Goal: Task Accomplishment & Management: Complete application form

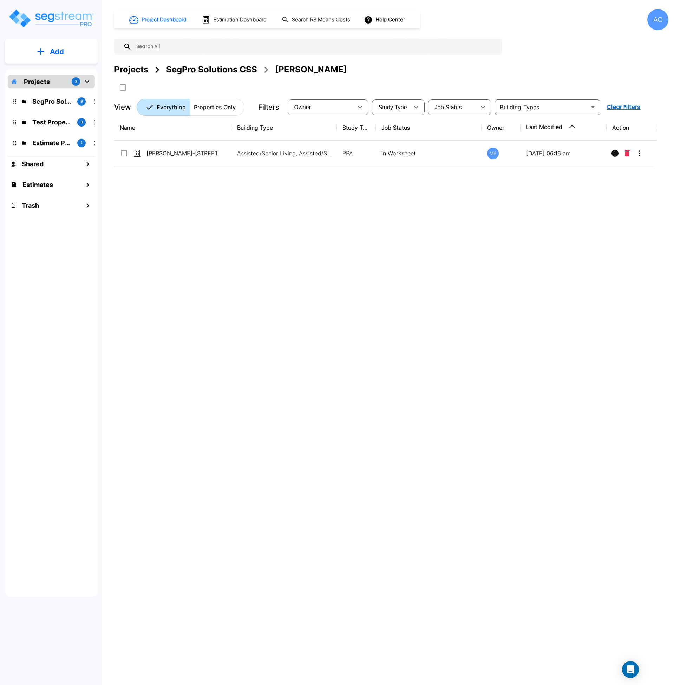
click at [218, 67] on div "SegPro Solutions CSS" at bounding box center [211, 69] width 91 height 13
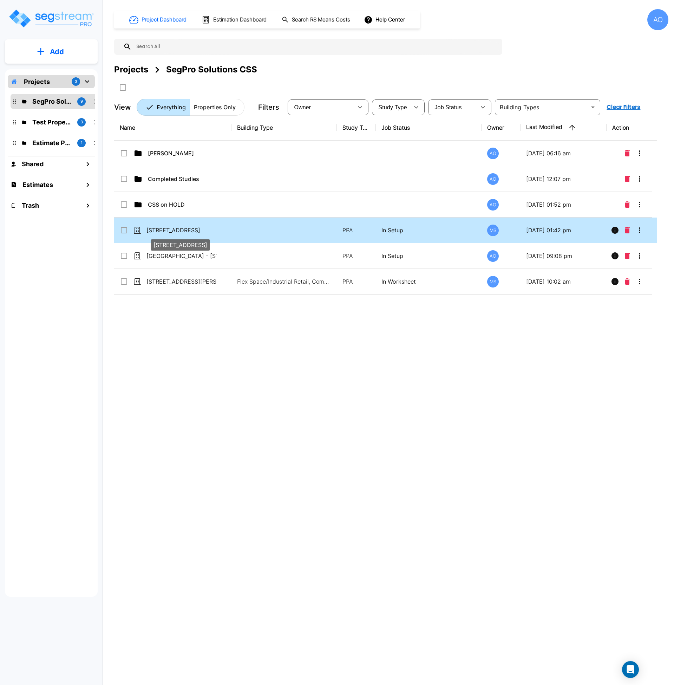
click at [198, 233] on p "[STREET_ADDRESS]" at bounding box center [182, 230] width 70 height 8
checkbox input "true"
click at [198, 233] on p "[STREET_ADDRESS]" at bounding box center [182, 230] width 70 height 8
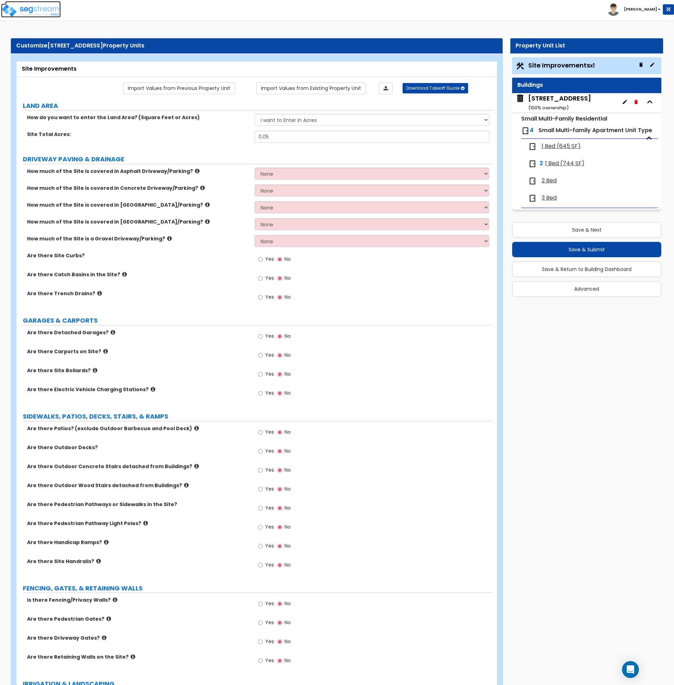
click at [46, 9] on img at bounding box center [31, 11] width 60 height 14
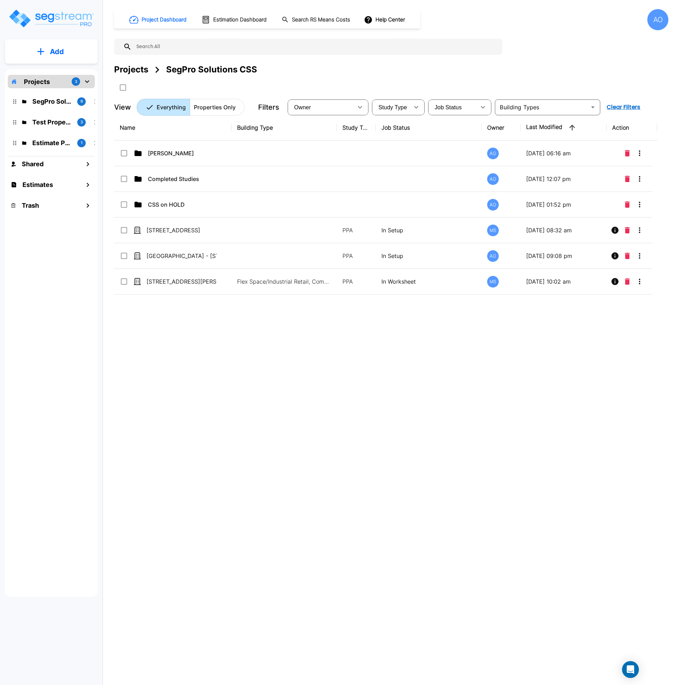
click at [177, 365] on div "Name Building Type Study Type Job Status Owner Last Modified Action Anjalie AO …" at bounding box center [385, 327] width 543 height 425
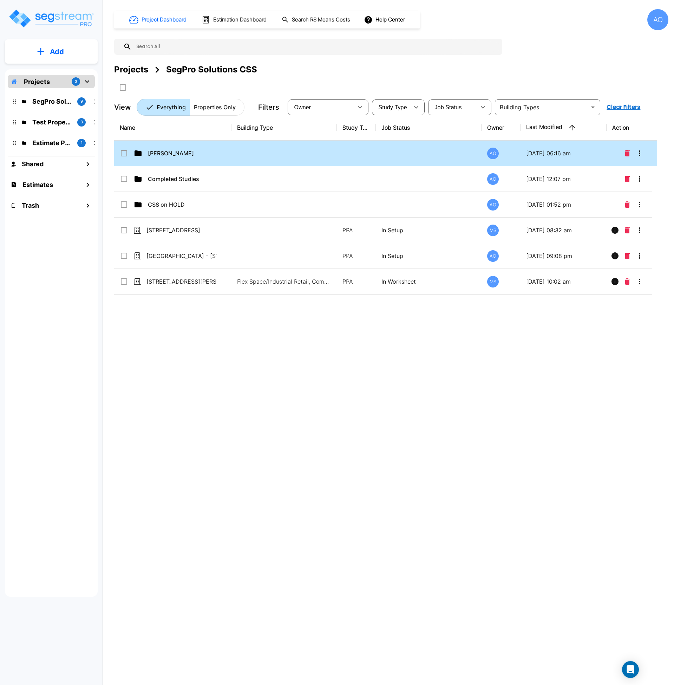
click at [167, 158] on td "Anjalie" at bounding box center [172, 154] width 117 height 26
checkbox input "true"
click at [167, 158] on td "Anjalie" at bounding box center [172, 154] width 117 height 26
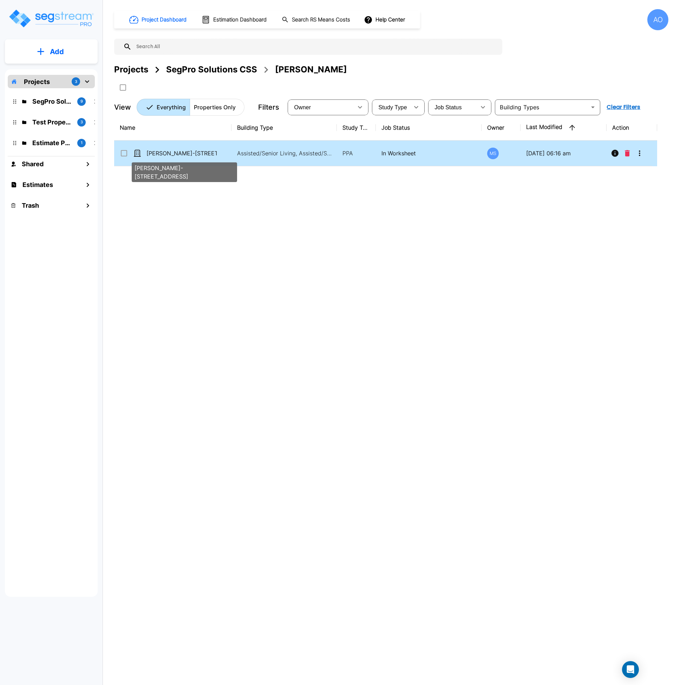
click at [186, 156] on p "Chase Lindsey-1979 Heritage Drive" at bounding box center [182, 153] width 70 height 8
checkbox input "true"
click at [186, 156] on p "Chase Lindsey-1979 Heritage Drive" at bounding box center [182, 153] width 70 height 8
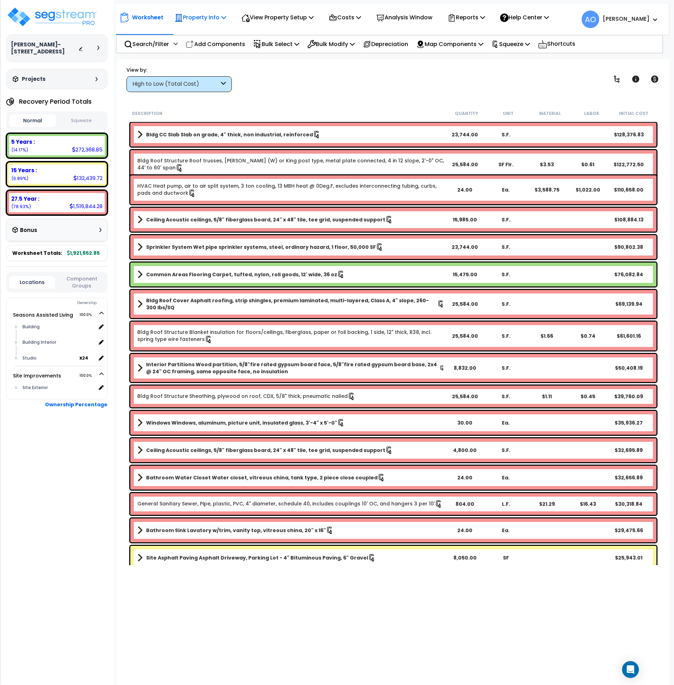
click at [215, 16] on p "Property Info" at bounding box center [201, 17] width 52 height 9
click at [206, 35] on link "Property Setup" at bounding box center [206, 33] width 70 height 14
click at [31, 356] on div "Studio" at bounding box center [50, 358] width 59 height 8
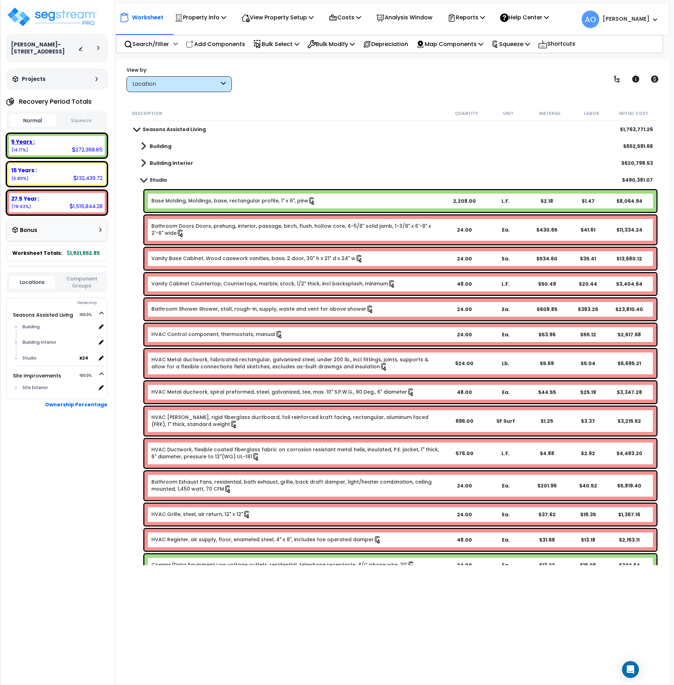
click at [30, 144] on b "5 Years :" at bounding box center [23, 141] width 24 height 7
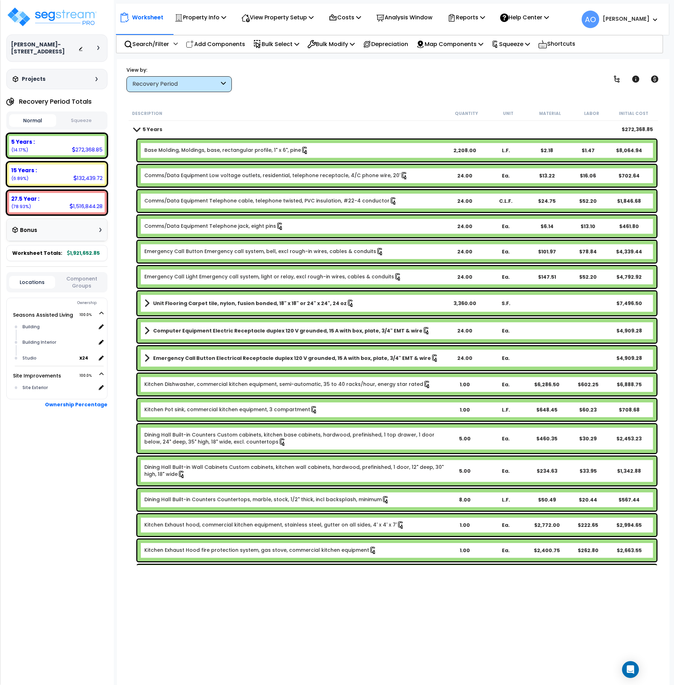
click at [224, 83] on icon at bounding box center [223, 84] width 5 height 8
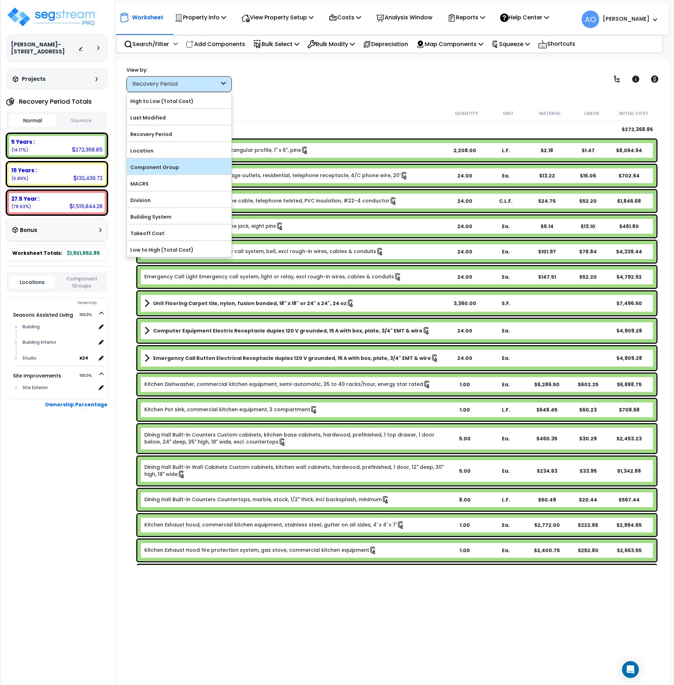
click at [181, 165] on label "Component Group" at bounding box center [179, 167] width 105 height 11
click at [0, 0] on input "Component Group" at bounding box center [0, 0] width 0 height 0
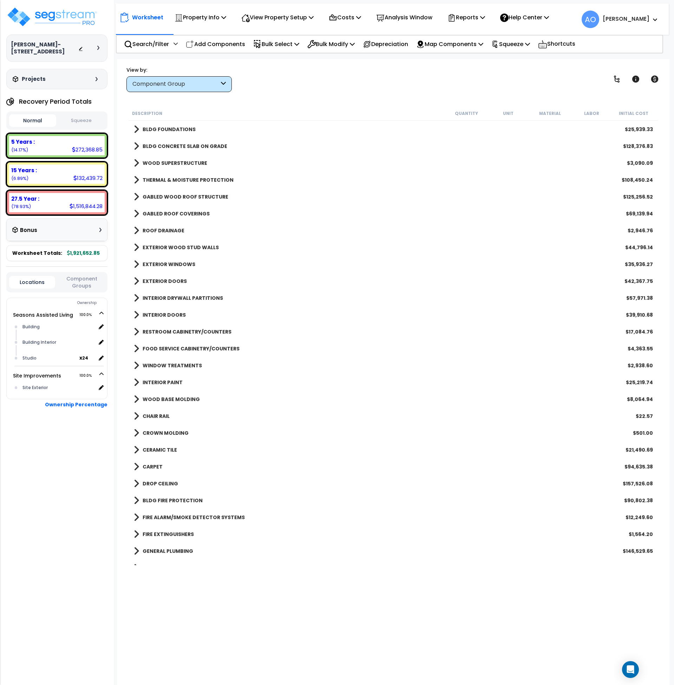
click at [160, 127] on b "BLDG FOUNDATIONS" at bounding box center [169, 129] width 53 height 7
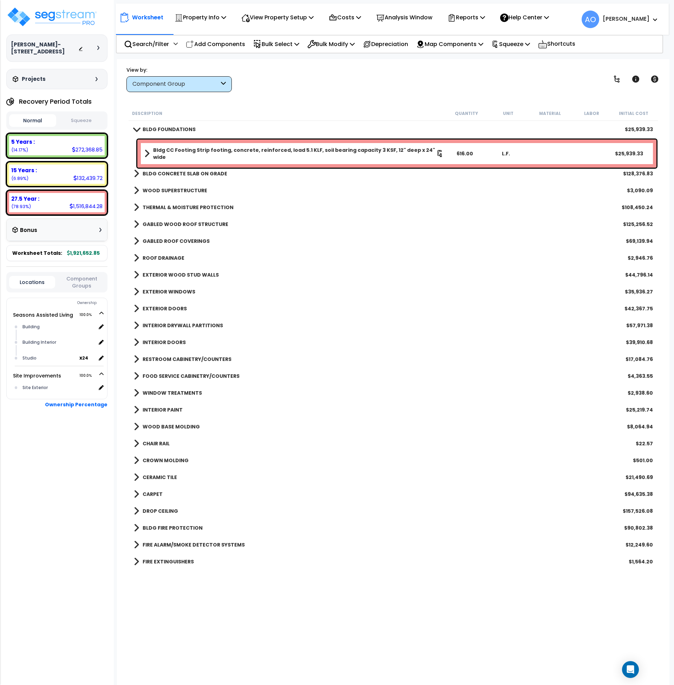
click at [160, 127] on b "BLDG FOUNDATIONS" at bounding box center [169, 129] width 53 height 7
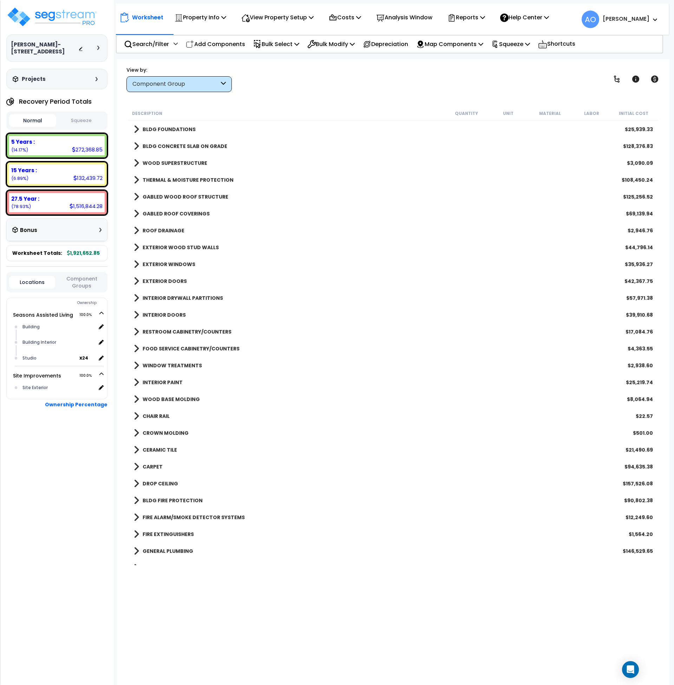
click at [165, 144] on b "BLDG CONCRETE SLAB ON GRADE" at bounding box center [185, 146] width 85 height 7
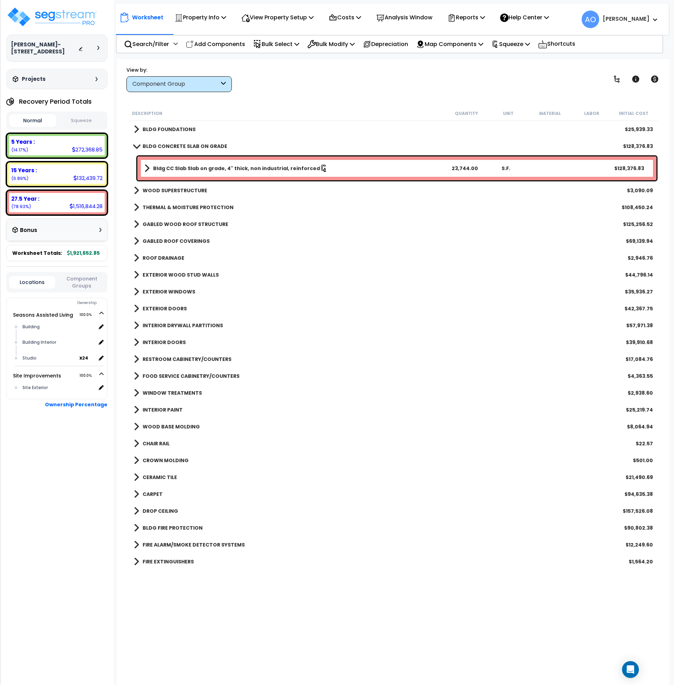
click at [165, 144] on b "BLDG CONCRETE SLAB ON GRADE" at bounding box center [185, 146] width 85 height 7
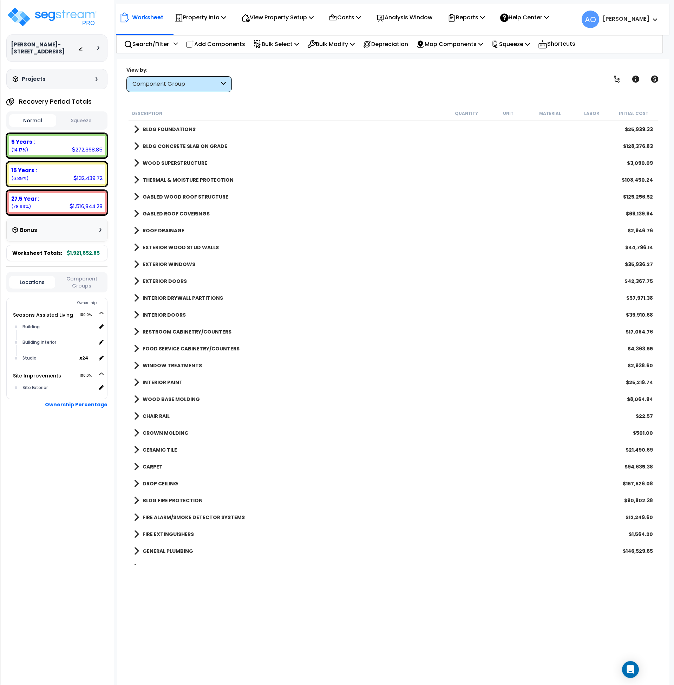
click at [173, 161] on b "WOOD SUPERSTRUCTURE" at bounding box center [175, 163] width 65 height 7
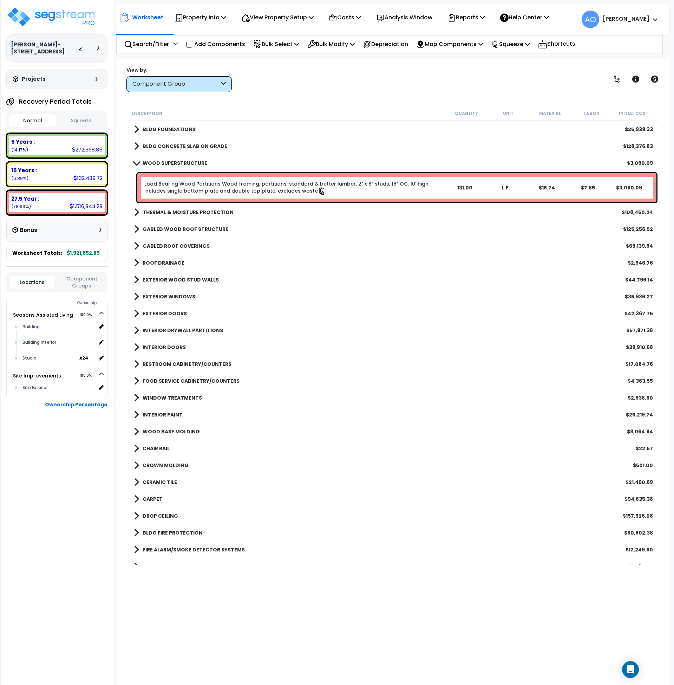
click at [173, 161] on b "WOOD SUPERSTRUCTURE" at bounding box center [175, 163] width 65 height 7
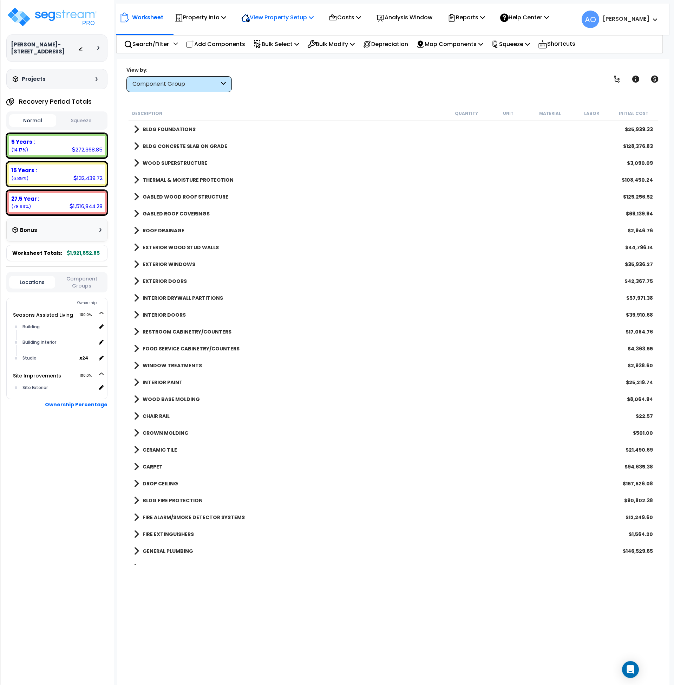
click at [226, 16] on p "View Property Setup" at bounding box center [201, 17] width 52 height 9
click at [270, 47] on link "View Questionnaire" at bounding box center [273, 48] width 70 height 14
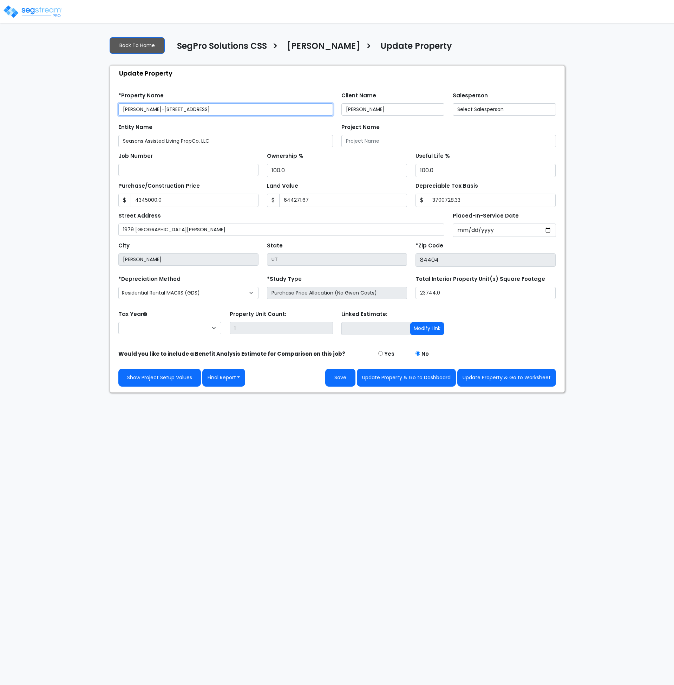
type input "4,345,000.0"
type input "644,271.67"
type input "3,700,728.33"
select select "2025"
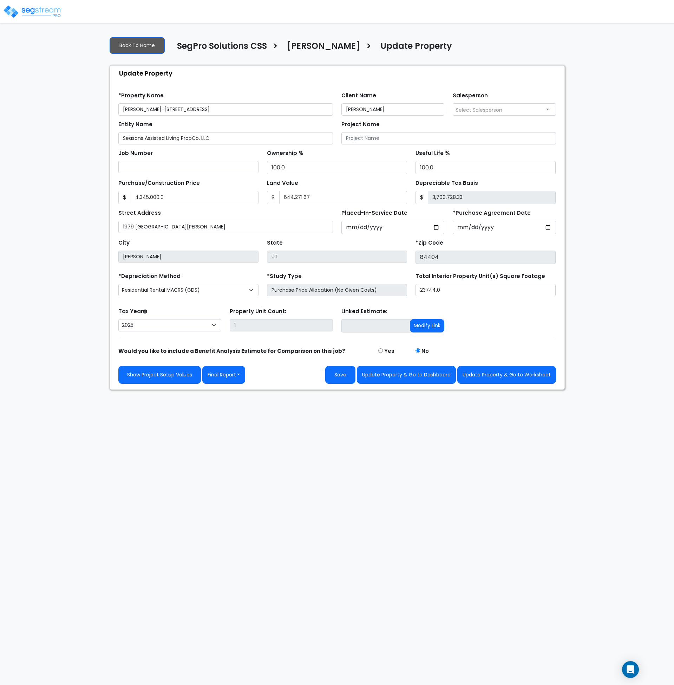
click at [338, 390] on html "Notification x View All Andrew Oliverson SegPro Solutions Notification" at bounding box center [337, 195] width 674 height 390
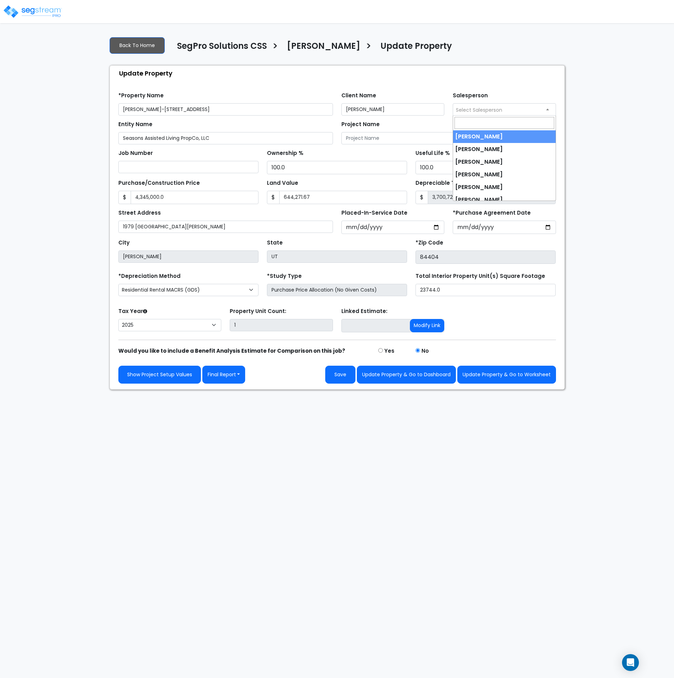
click at [491, 110] on span "Select Salesperson" at bounding box center [479, 109] width 46 height 7
select select "170"
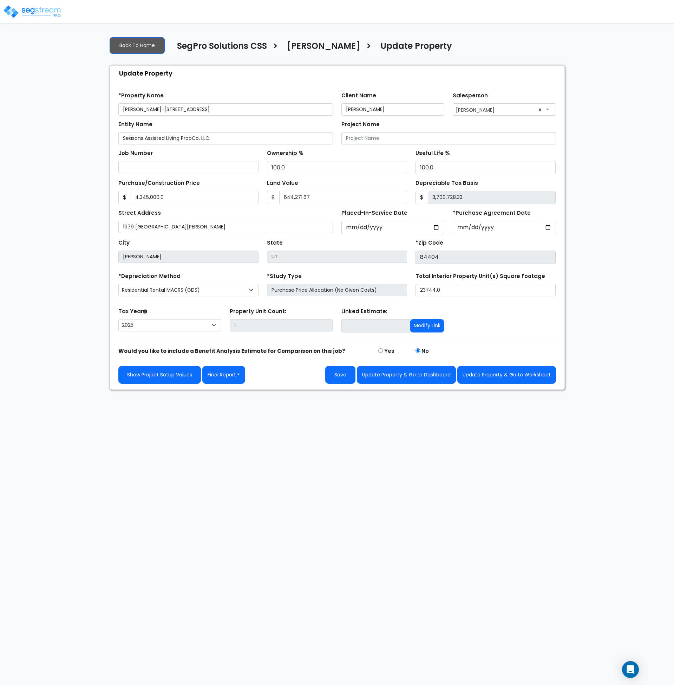
click at [394, 390] on html "Notification x View All Andrew Oliverson SegPro Solutions Notification" at bounding box center [337, 195] width 674 height 390
click at [200, 390] on html "Notification x View All Andrew Oliverson SegPro Solutions Notification" at bounding box center [337, 195] width 674 height 390
click at [211, 390] on html "Notification x View All Andrew Oliverson SegPro Solutions Notification" at bounding box center [337, 195] width 674 height 390
click at [323, 390] on html "Notification x View All Andrew Oliverson SegPro Solutions Notification" at bounding box center [337, 195] width 674 height 390
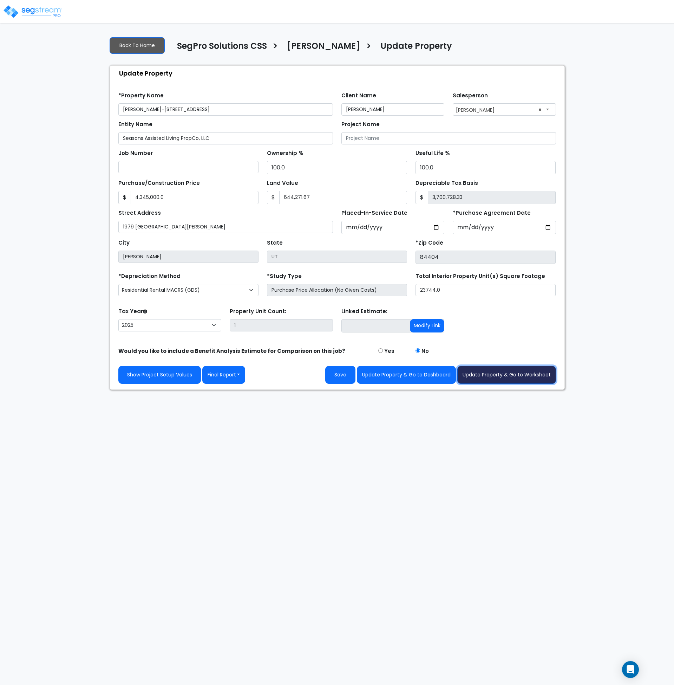
click at [499, 373] on button "Update Property & Go to Worksheet" at bounding box center [507, 375] width 99 height 18
type input "4345000"
type input "644271.67"
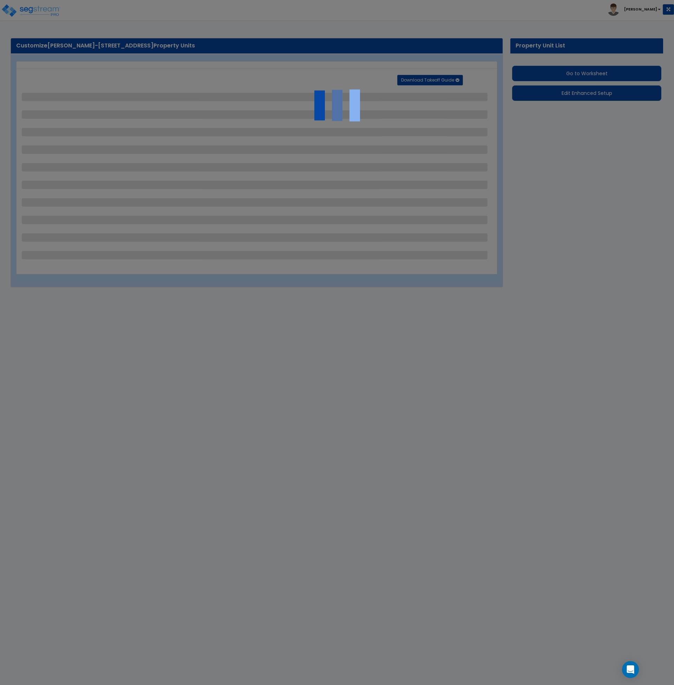
select select "2"
select select "1"
select select "2"
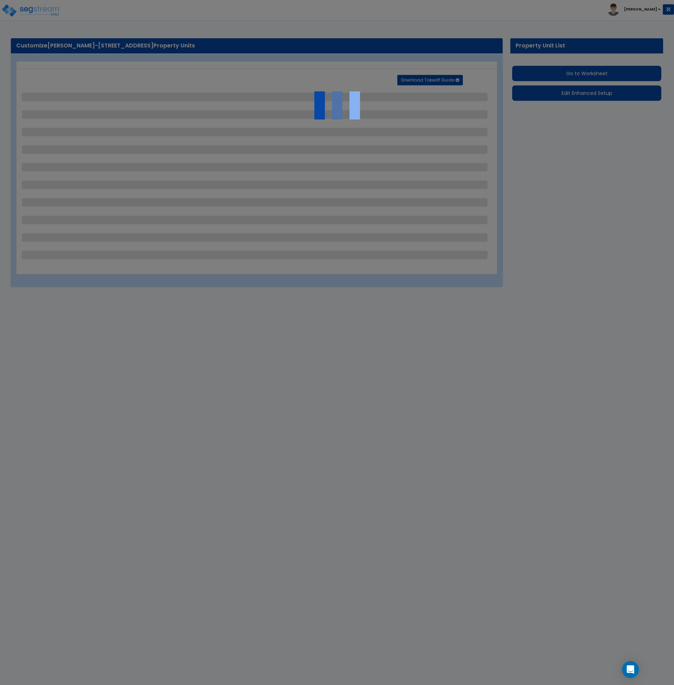
select select "1"
select select "4"
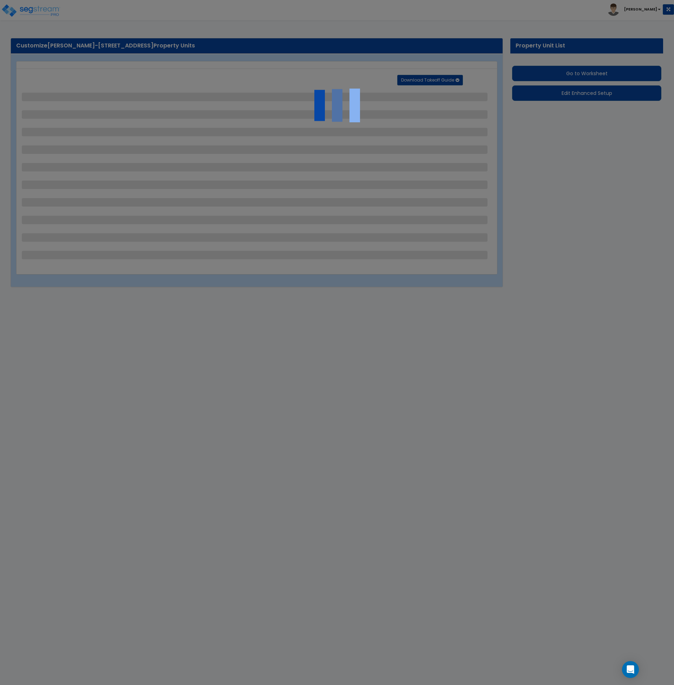
select select "1"
select select "3"
select select "2"
select select "3"
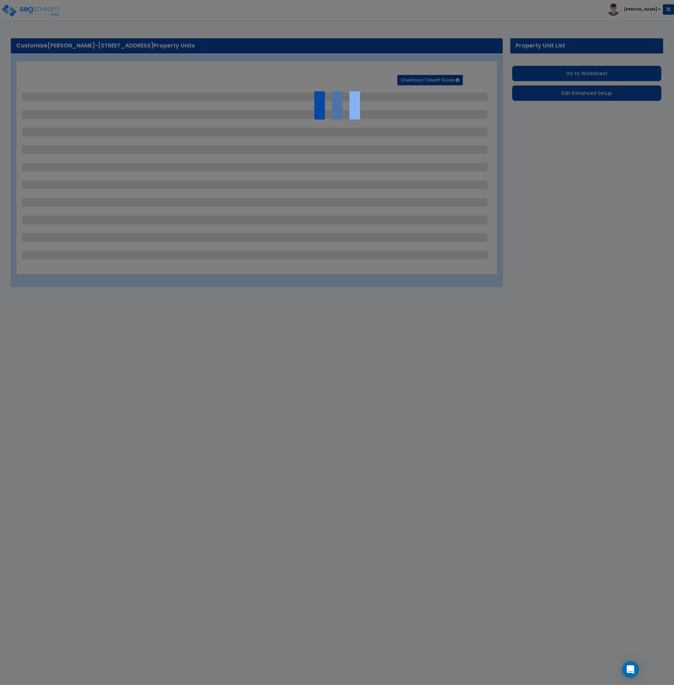
select select "1"
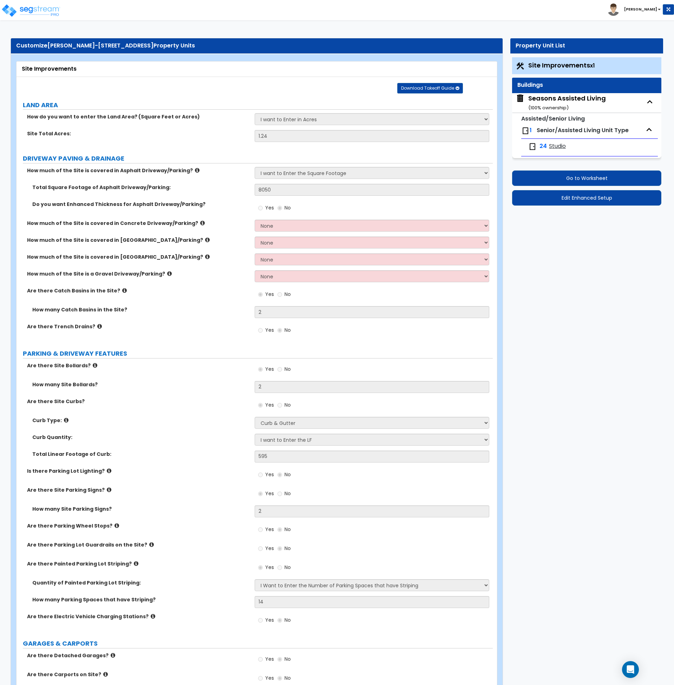
click at [558, 99] on div "Seasons Assisted Living ( 100 % ownership)" at bounding box center [568, 103] width 78 height 18
select select "2"
select select "7"
select select "2"
select select "4"
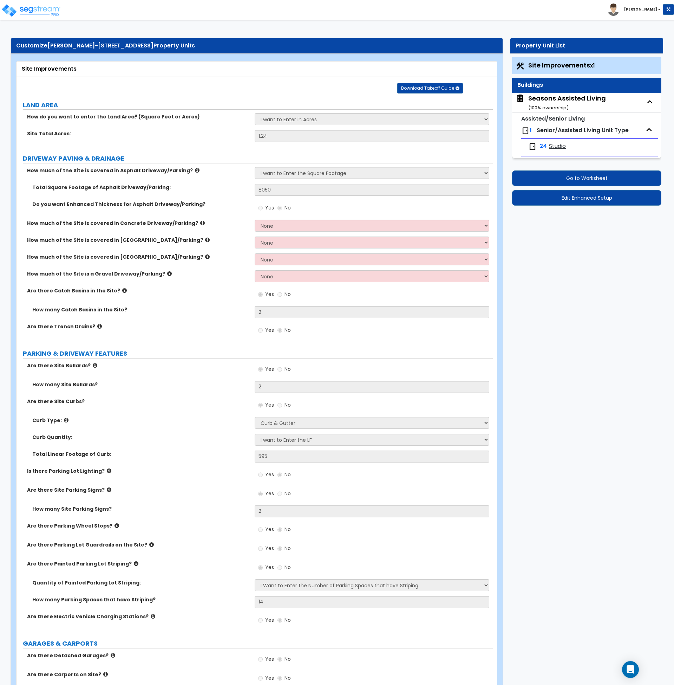
select select "4"
select select "1"
select select "2"
select select "1"
select select "2"
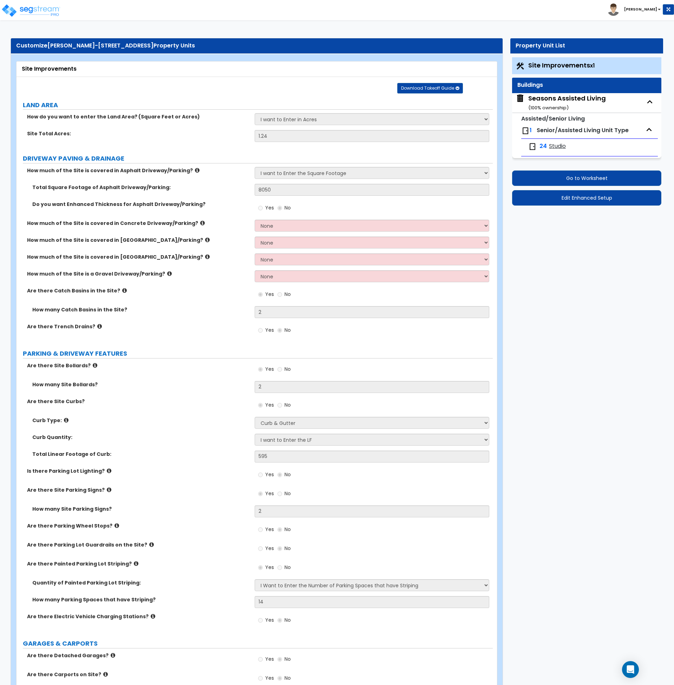
select select "1"
select select "2"
select select "7"
select select "1"
select select "2"
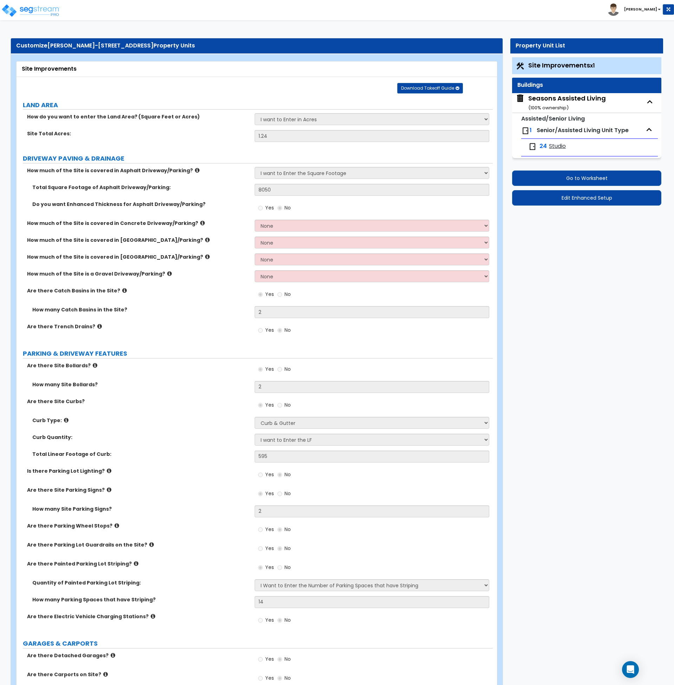
select select "3"
select select "5"
select select "1"
select select "5"
select select "1"
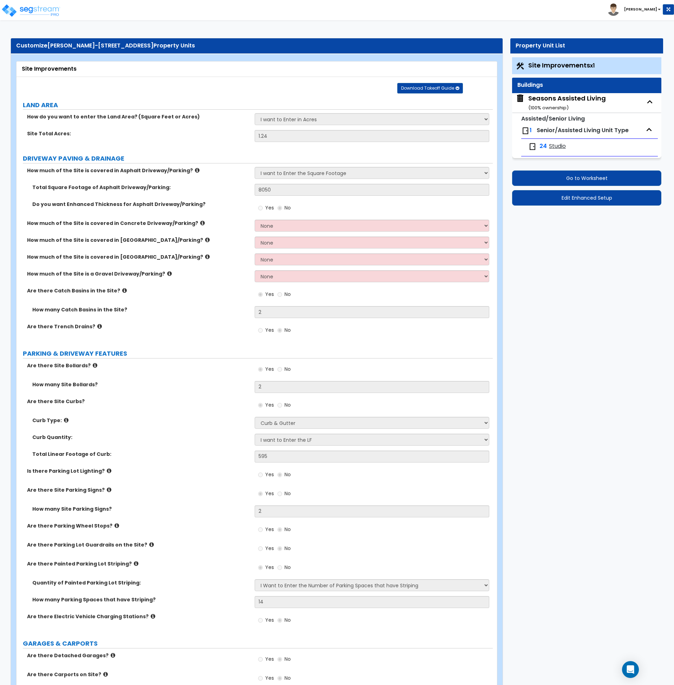
select select "1"
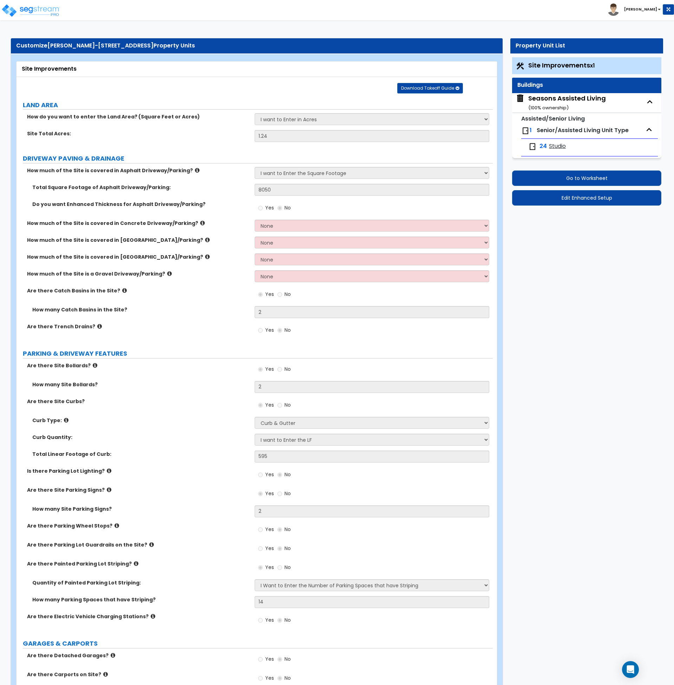
select select "1"
select select "5"
select select "1"
select select "4"
select select "2"
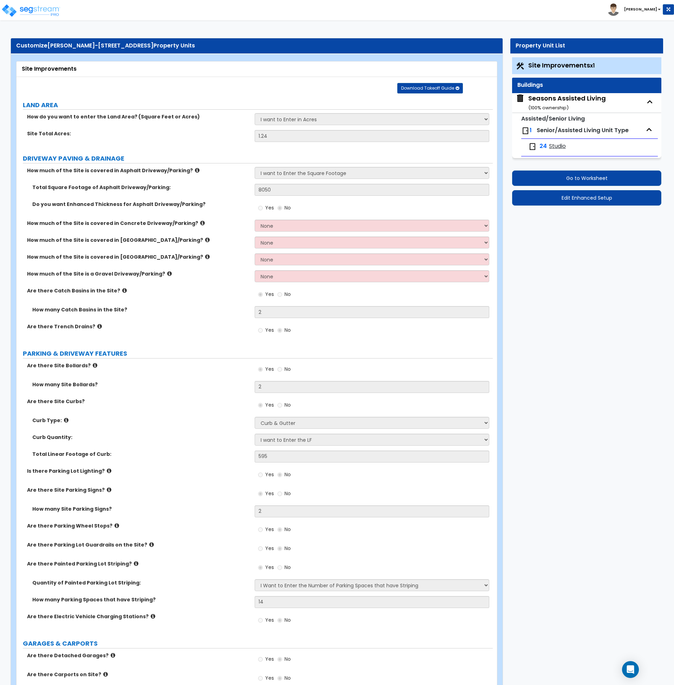
select select "2"
select select "5"
select select "2"
select select "3"
select select "2"
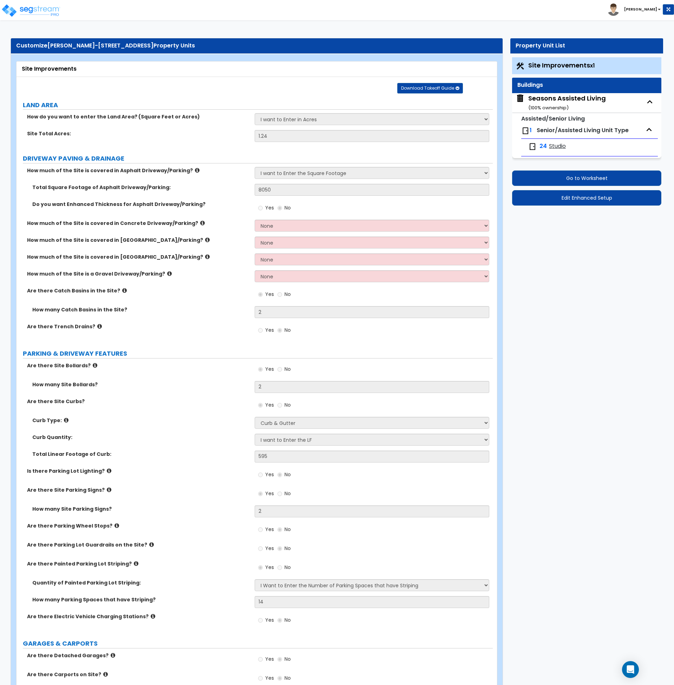
select select "2"
select select "1"
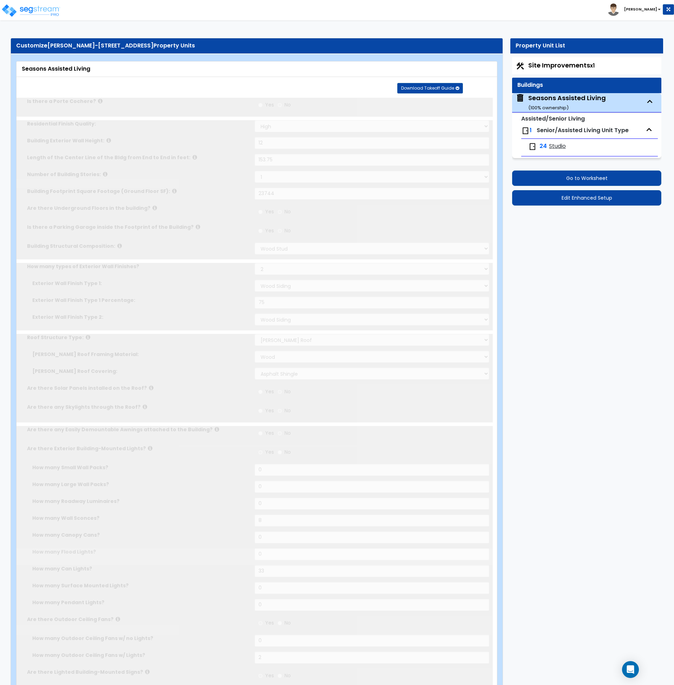
radio input "true"
select select "2"
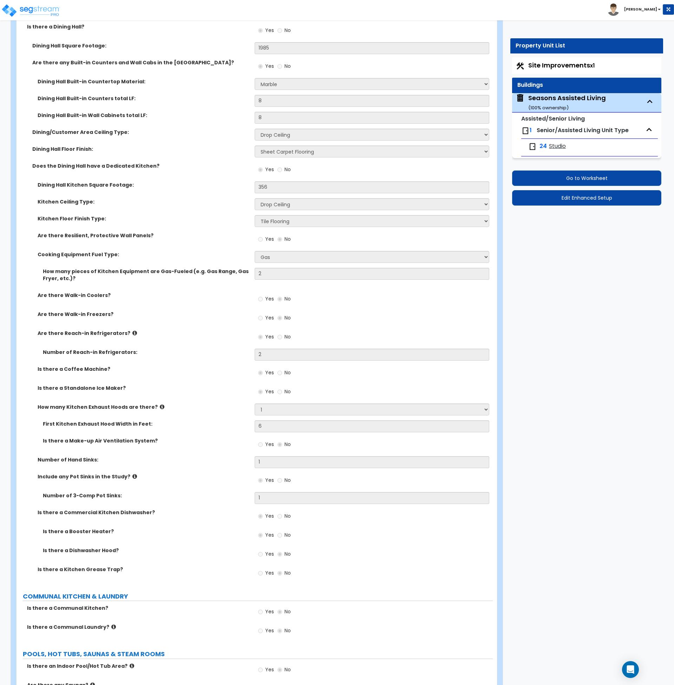
scroll to position [1655, 0]
click at [132, 475] on icon at bounding box center [134, 475] width 5 height 5
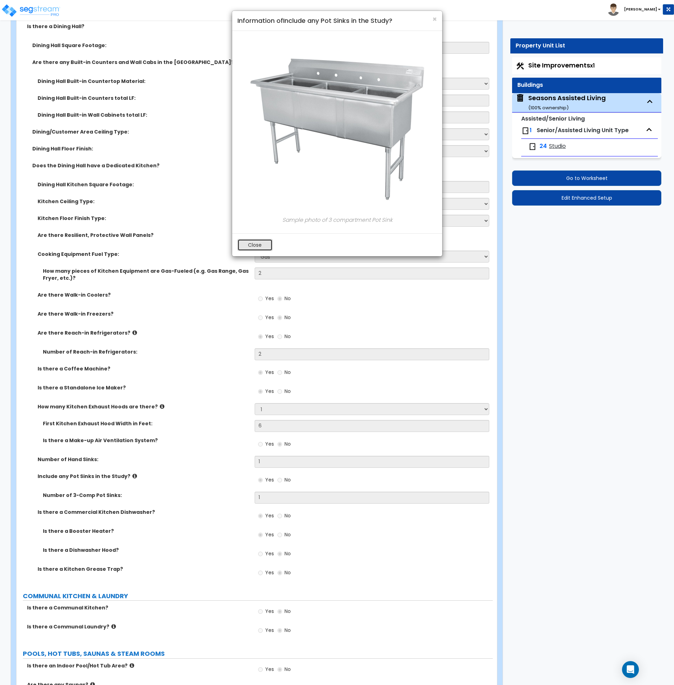
click at [249, 248] on button "Close" at bounding box center [255, 245] width 35 height 12
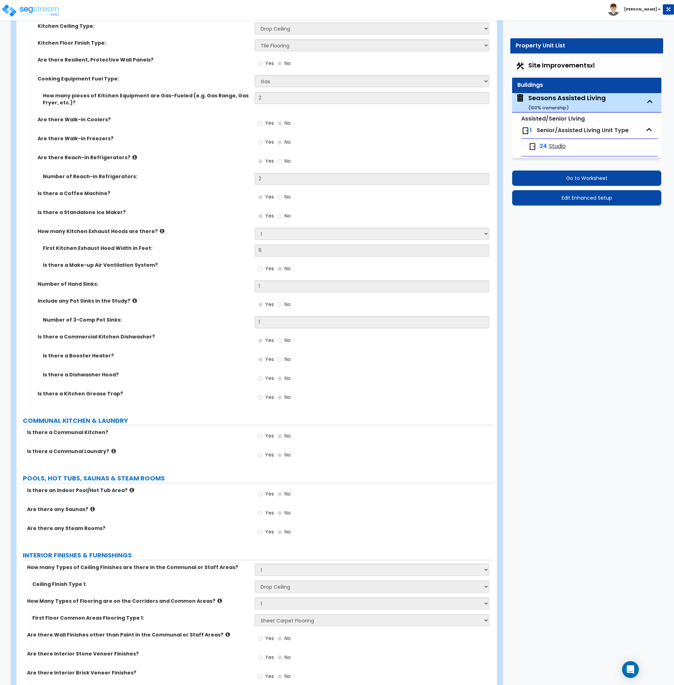
scroll to position [1831, 0]
click at [111, 451] on icon at bounding box center [113, 450] width 5 height 5
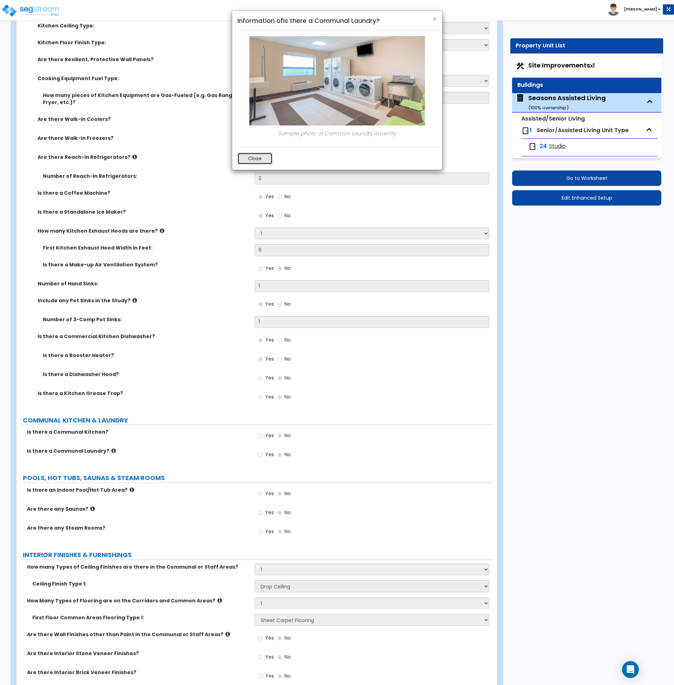
click at [246, 161] on button "Close" at bounding box center [255, 159] width 35 height 12
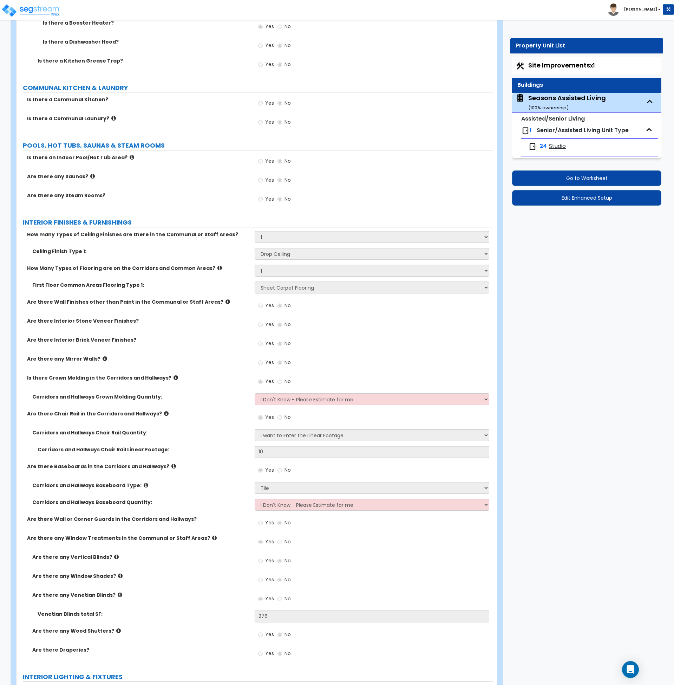
scroll to position [2164, 0]
click at [164, 415] on icon at bounding box center [166, 412] width 5 height 5
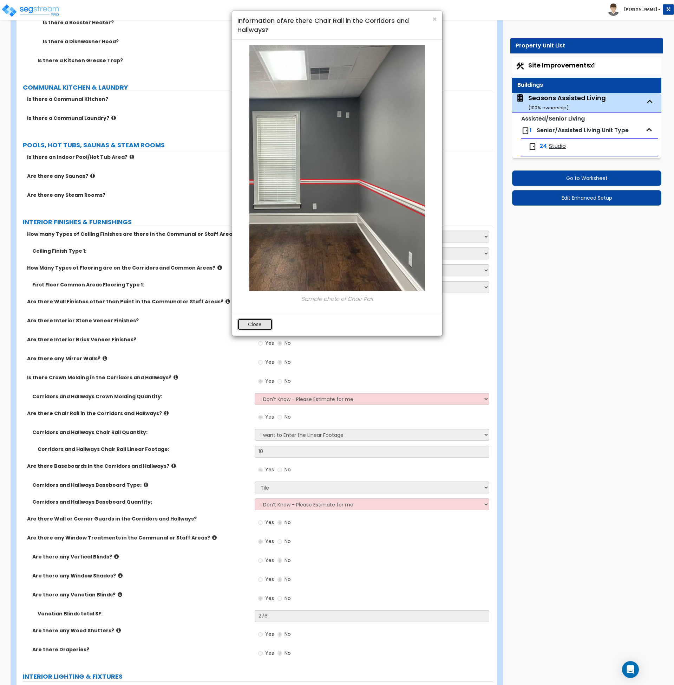
click at [247, 326] on button "Close" at bounding box center [255, 324] width 35 height 12
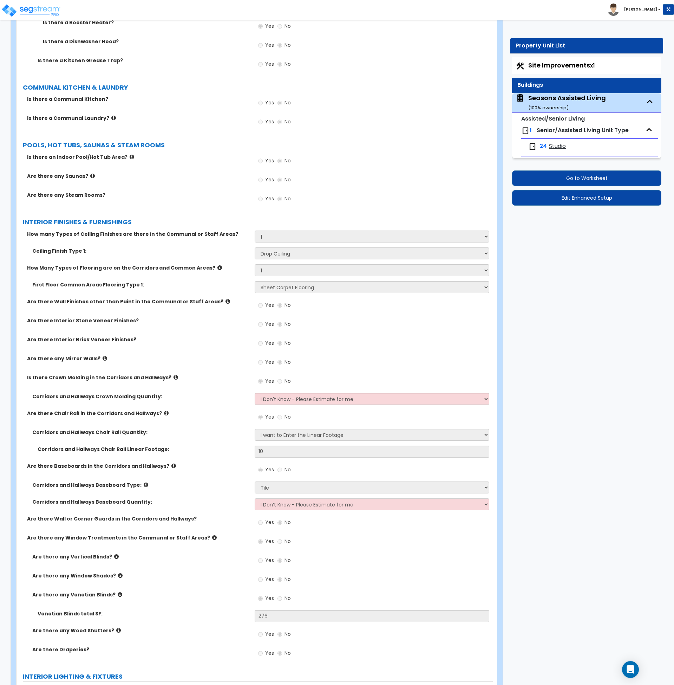
click at [171, 466] on icon at bounding box center [173, 465] width 5 height 5
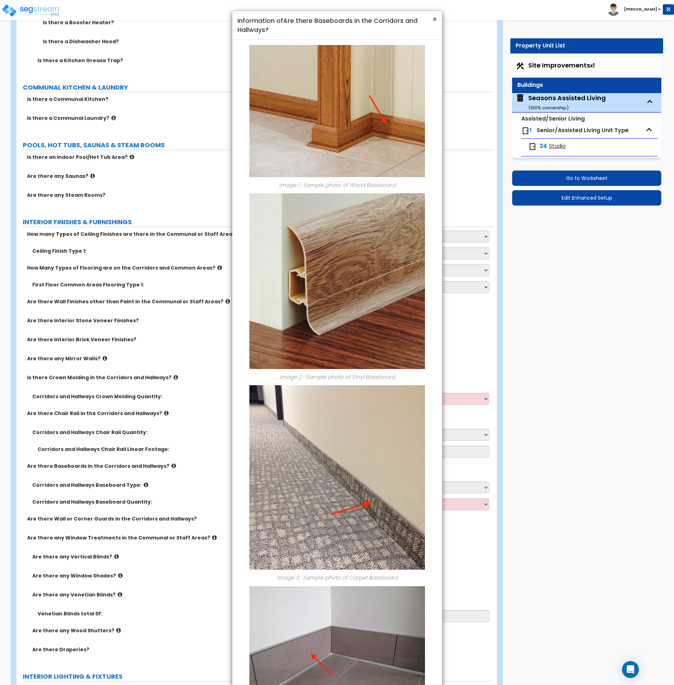
click at [437, 19] on span "×" at bounding box center [435, 19] width 5 height 10
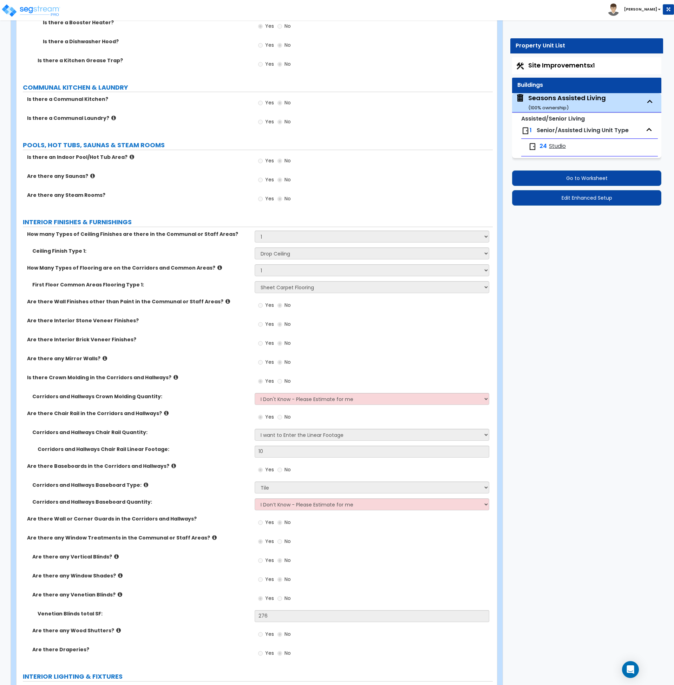
click at [212, 538] on icon at bounding box center [214, 537] width 5 height 5
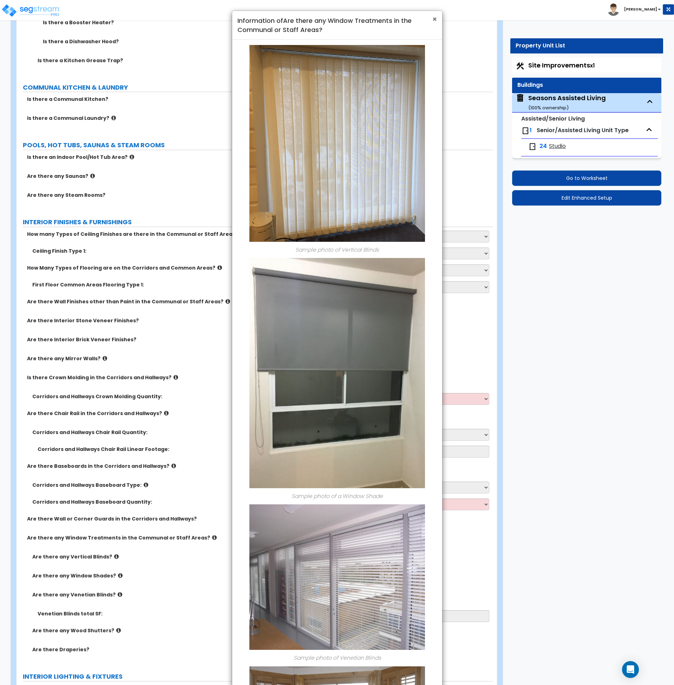
click at [437, 19] on span "×" at bounding box center [435, 19] width 5 height 10
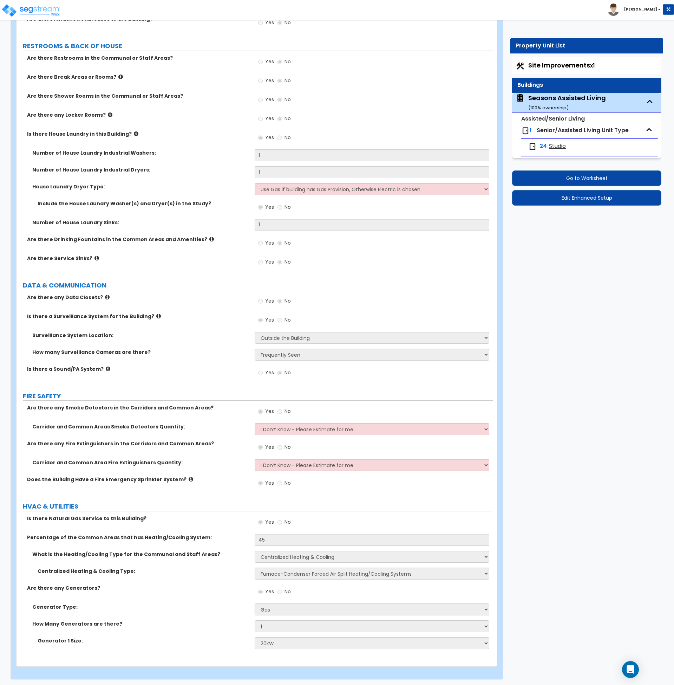
scroll to position [3097, 0]
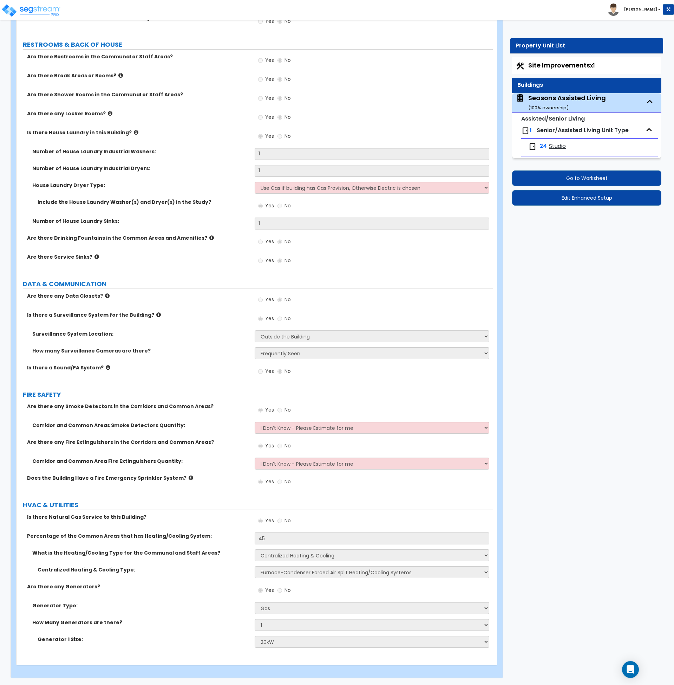
click at [554, 130] on span "Senior/Assisted Living Unit Type" at bounding box center [583, 130] width 92 height 8
click at [558, 145] on span "Studio" at bounding box center [557, 146] width 17 height 8
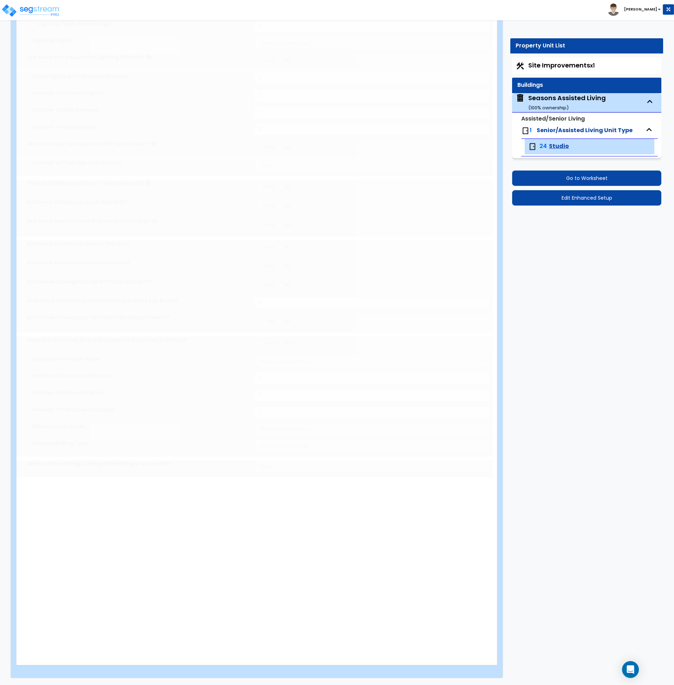
type input "220"
radio input "true"
select select "1"
type input "1"
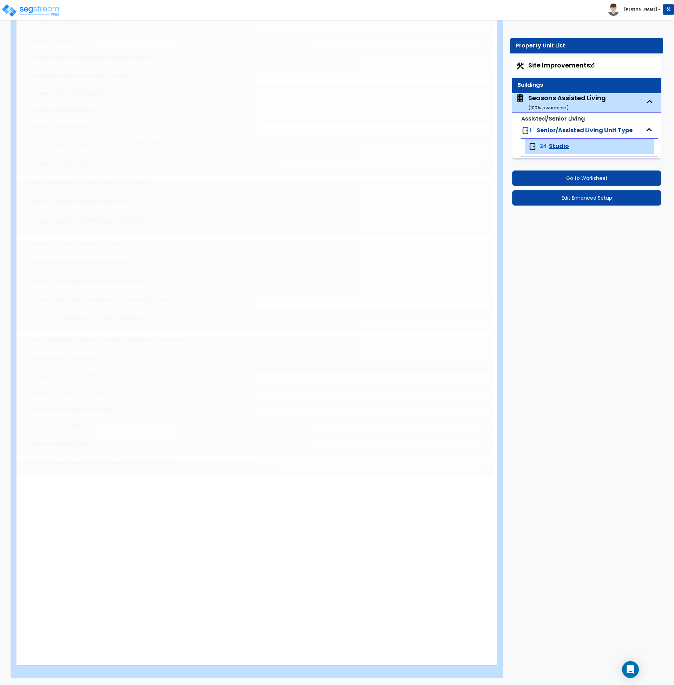
type input "1"
select select "3"
select select "1"
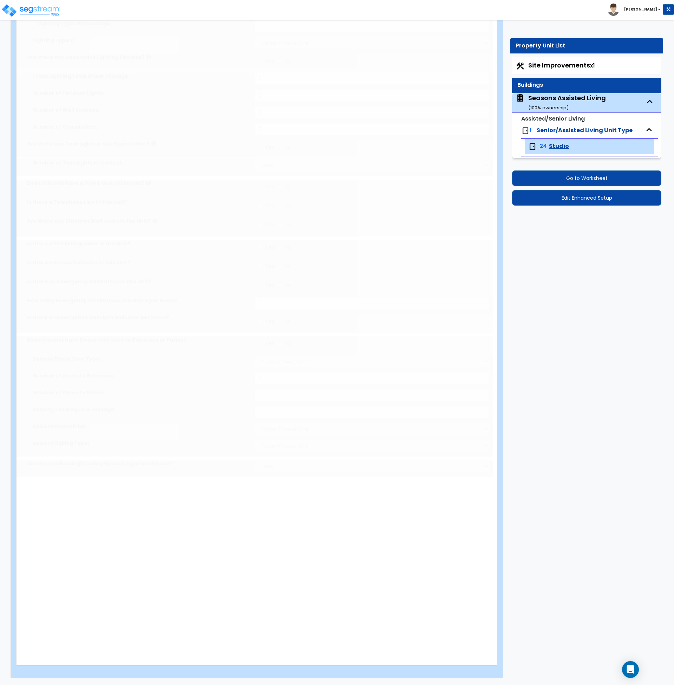
select select "7"
select select "1"
radio input "true"
select select "1"
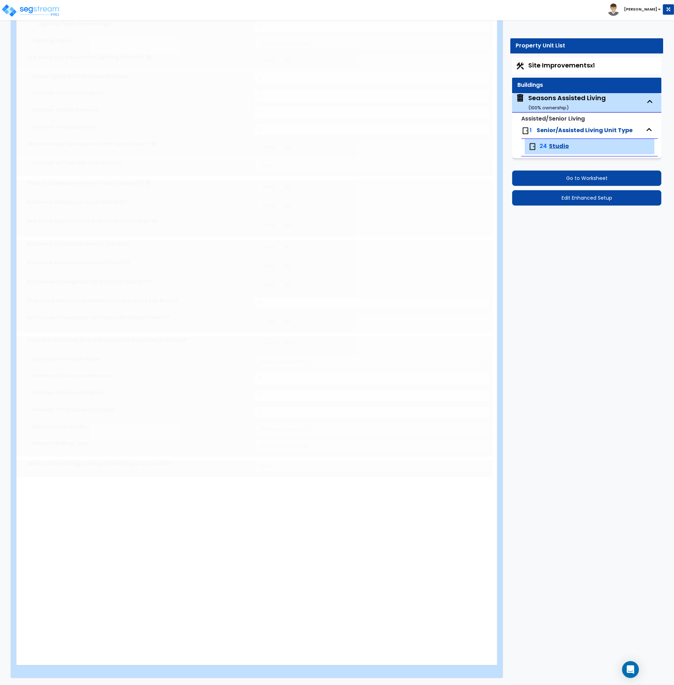
radio input "true"
select select "1"
select select "2"
radio input "true"
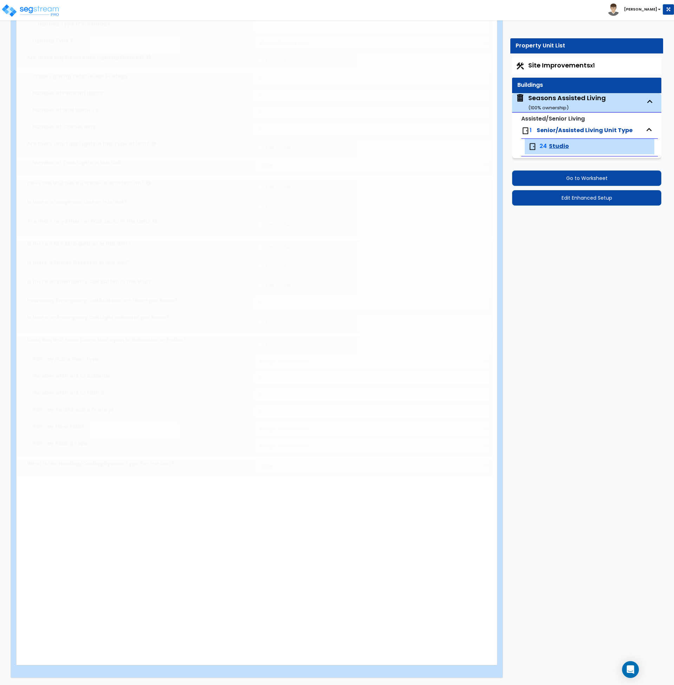
radio input "true"
type input "1"
radio input "true"
select select "2"
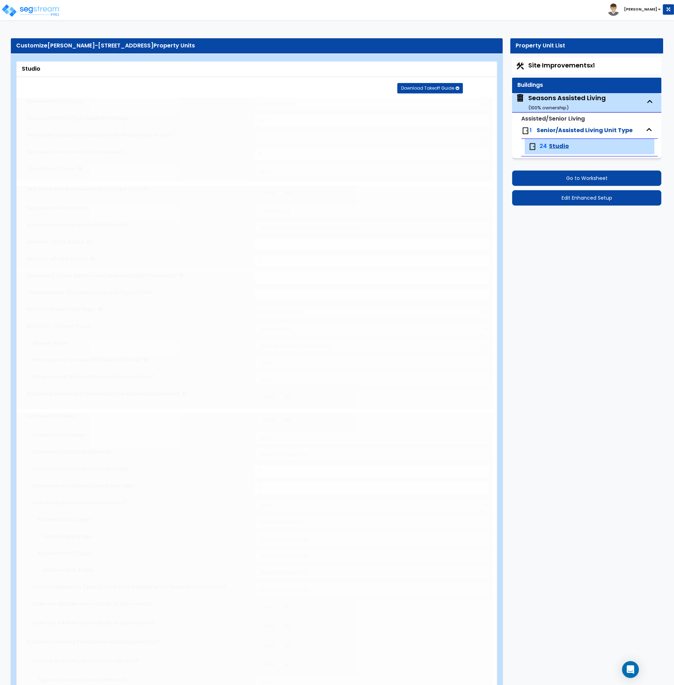
select select "5"
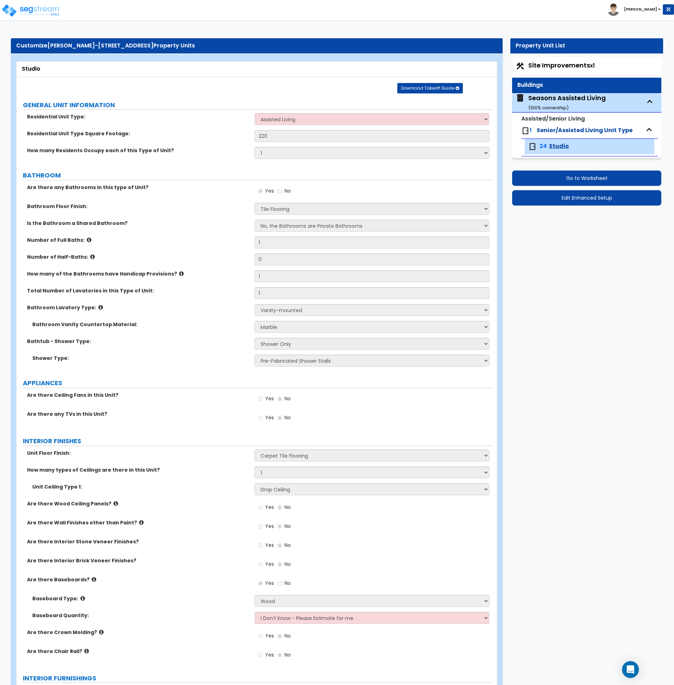
click at [170, 156] on div "How many Residents Occupy each of this Type of Unit? 1 2 3 4 5" at bounding box center [255, 155] width 477 height 17
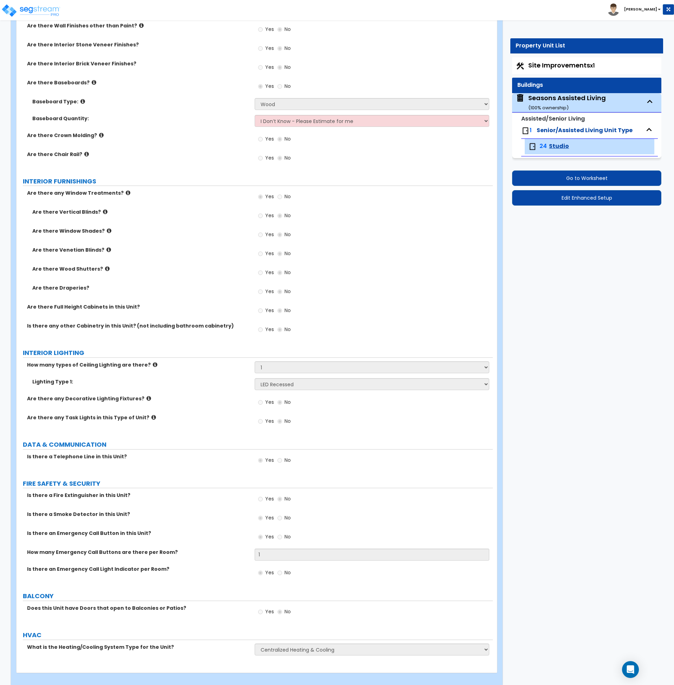
scroll to position [505, 0]
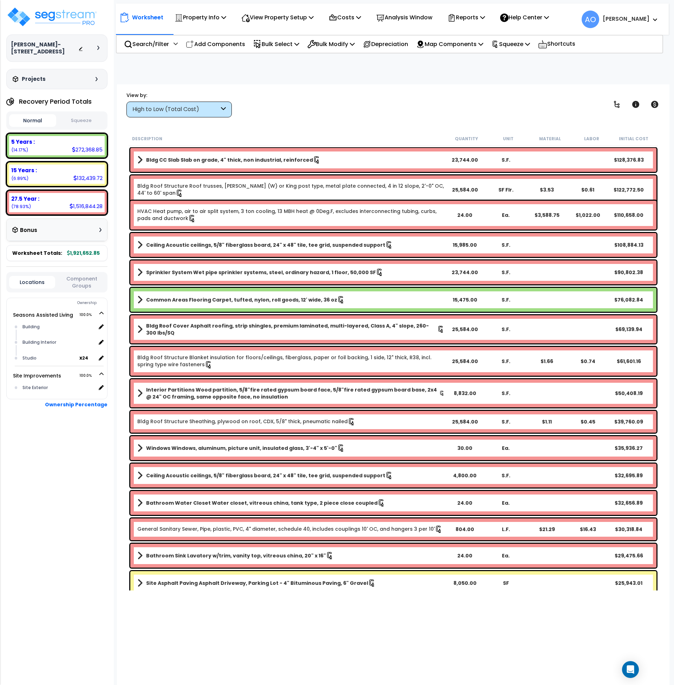
click at [81, 122] on button "Squeeze" at bounding box center [81, 121] width 47 height 12
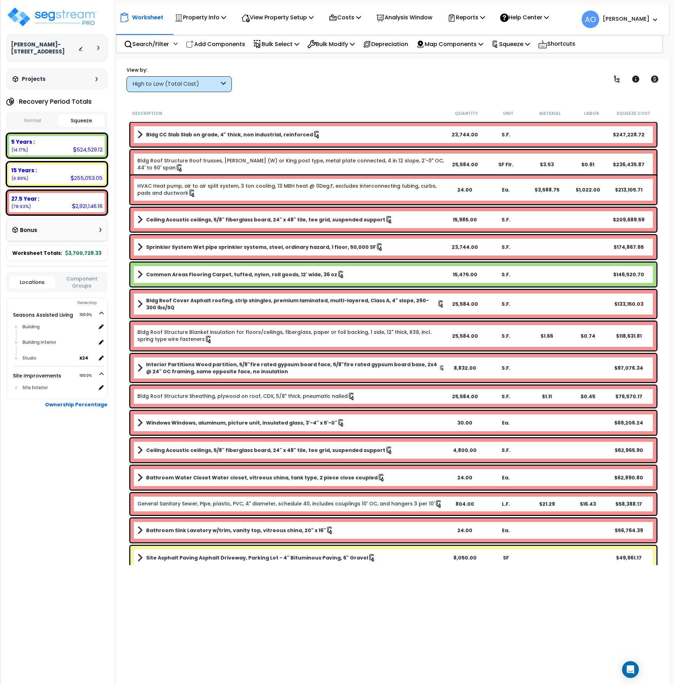
click at [31, 124] on button "Normal" at bounding box center [32, 121] width 47 height 12
click at [76, 123] on button "Squeeze" at bounding box center [81, 121] width 47 height 12
click at [163, 94] on div "Worksheet Property Info Property Setup Add Property Unit Template property Clon…" at bounding box center [393, 401] width 553 height 685
click at [166, 86] on div "High to Low (Total Cost)" at bounding box center [175, 84] width 87 height 8
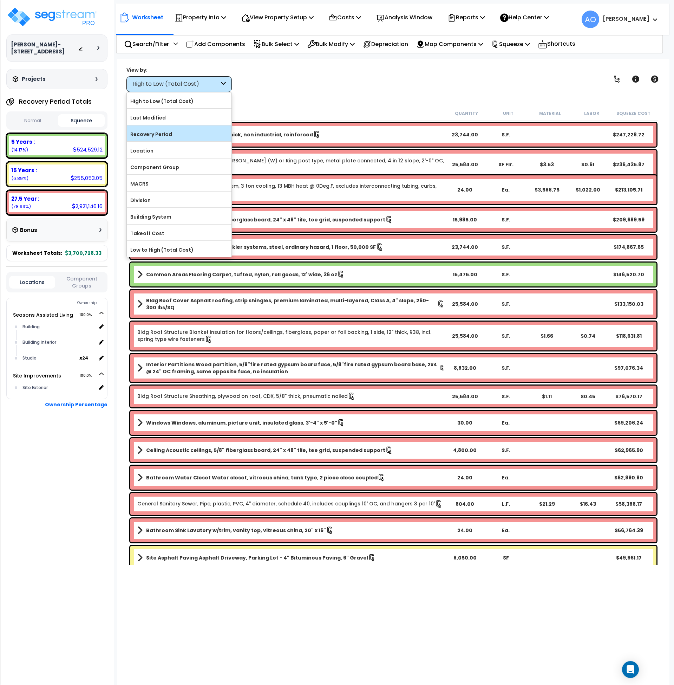
click at [162, 137] on label "Recovery Period" at bounding box center [179, 134] width 105 height 11
click at [0, 0] on input "Recovery Period" at bounding box center [0, 0] width 0 height 0
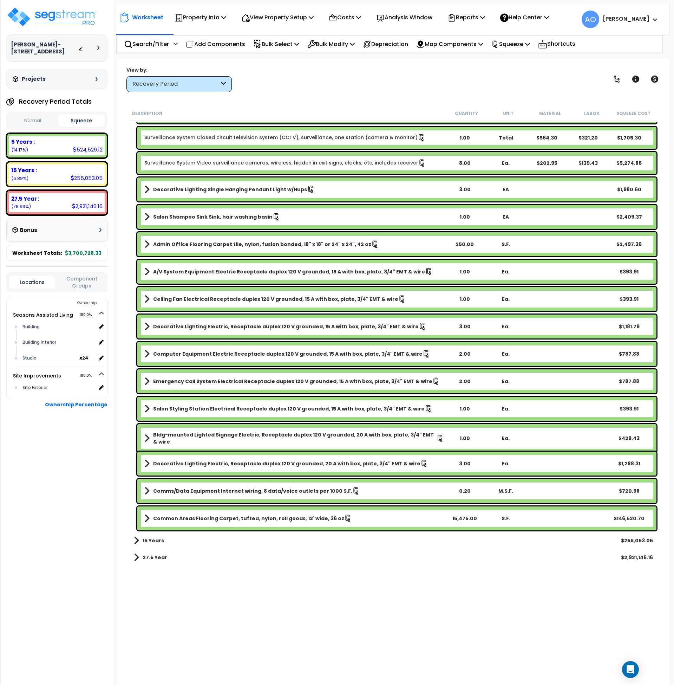
scroll to position [2094, 0]
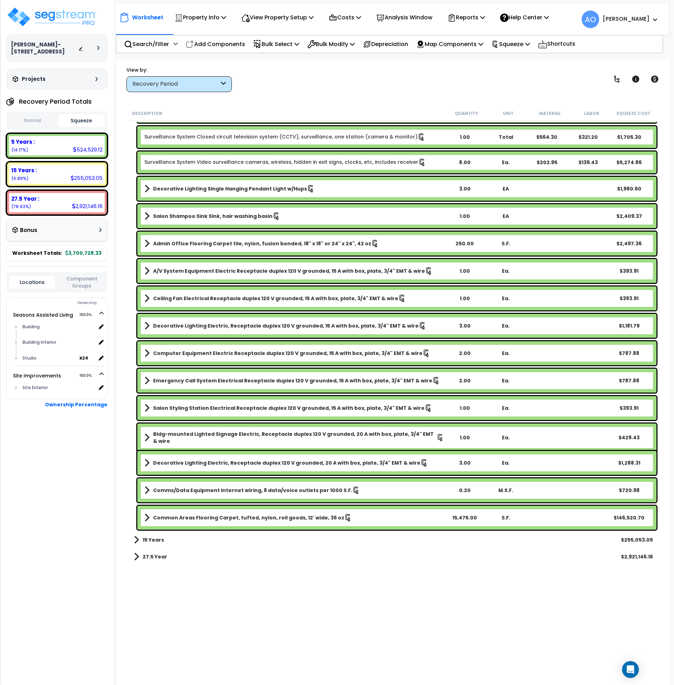
click at [149, 538] on b "15 Years" at bounding box center [153, 539] width 21 height 7
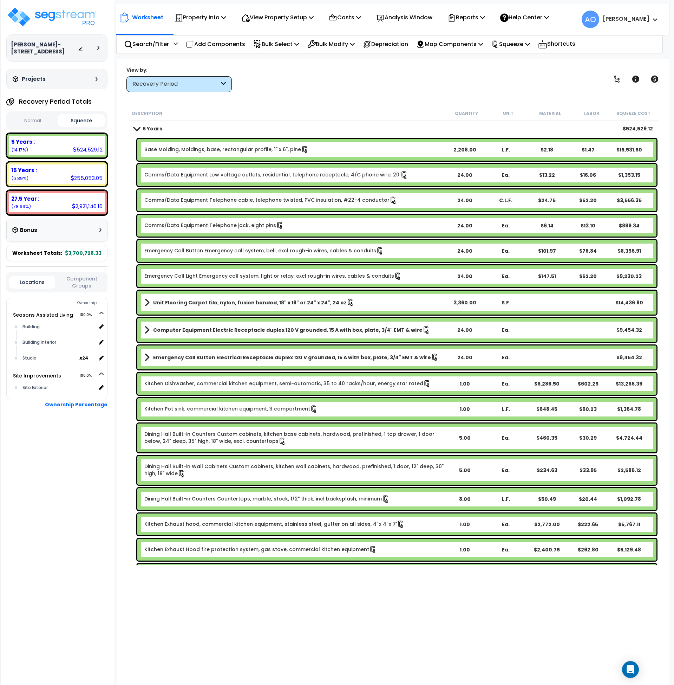
scroll to position [0, 0]
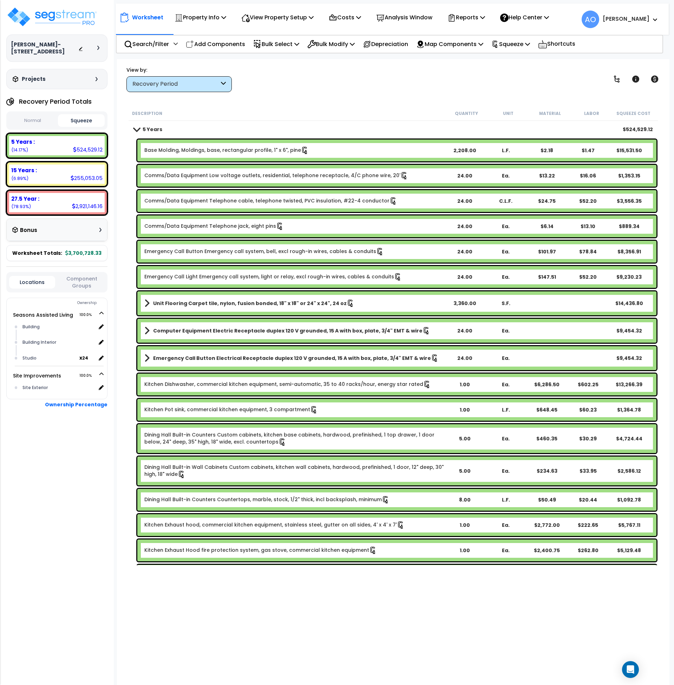
click at [147, 130] on b "5 Years" at bounding box center [153, 129] width 20 height 7
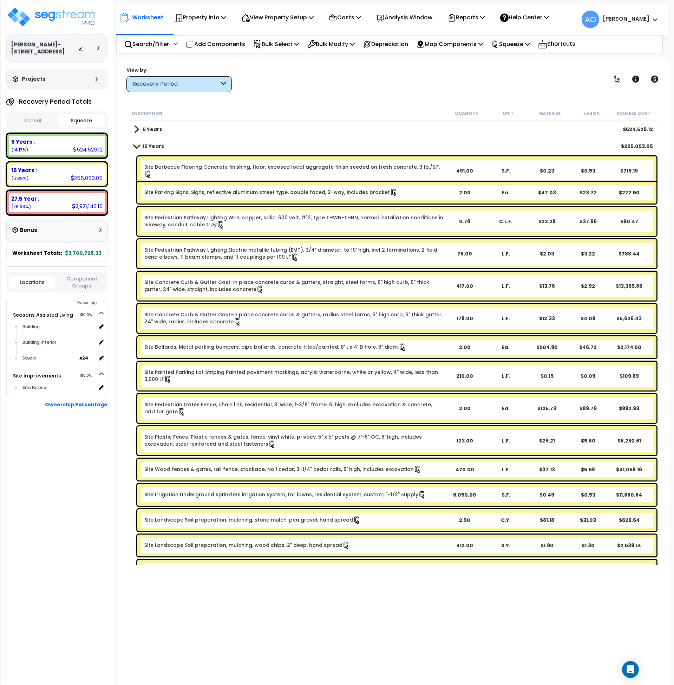
click at [153, 143] on b "15 Years" at bounding box center [153, 146] width 21 height 7
